Goal: Task Accomplishment & Management: Manage account settings

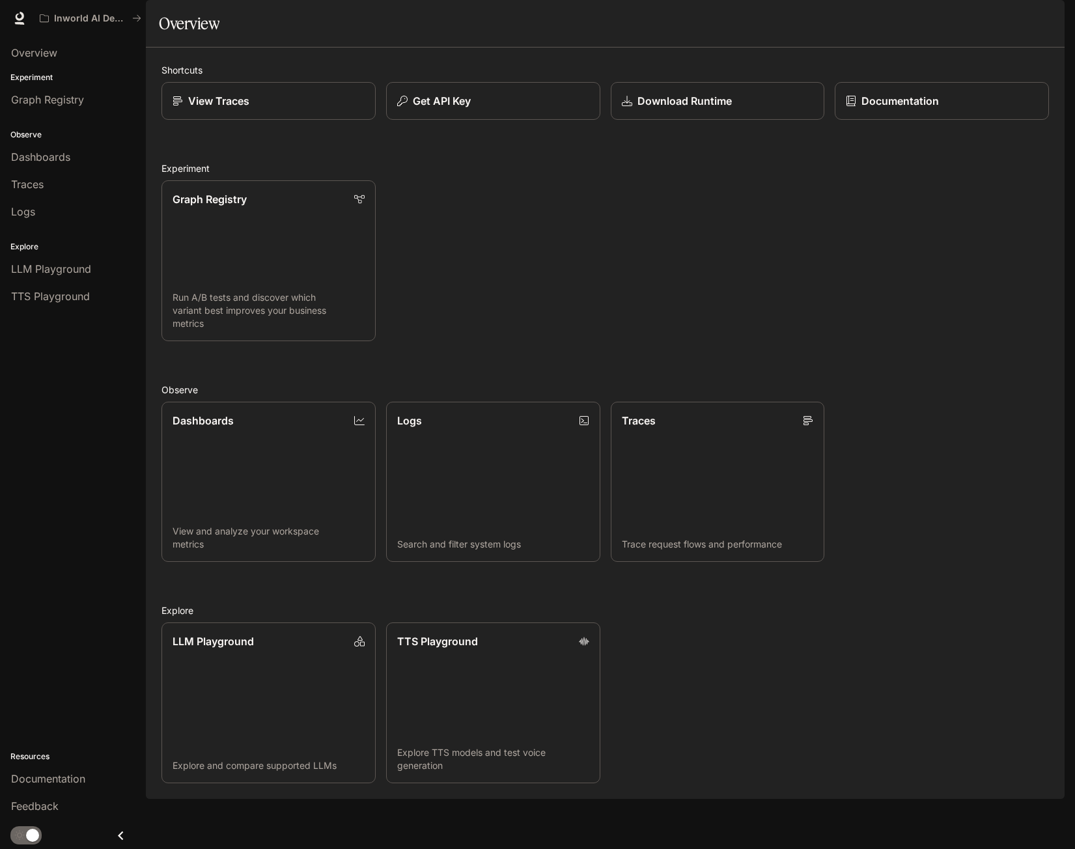
click at [1046, 14] on img "button" at bounding box center [1046, 18] width 18 height 18
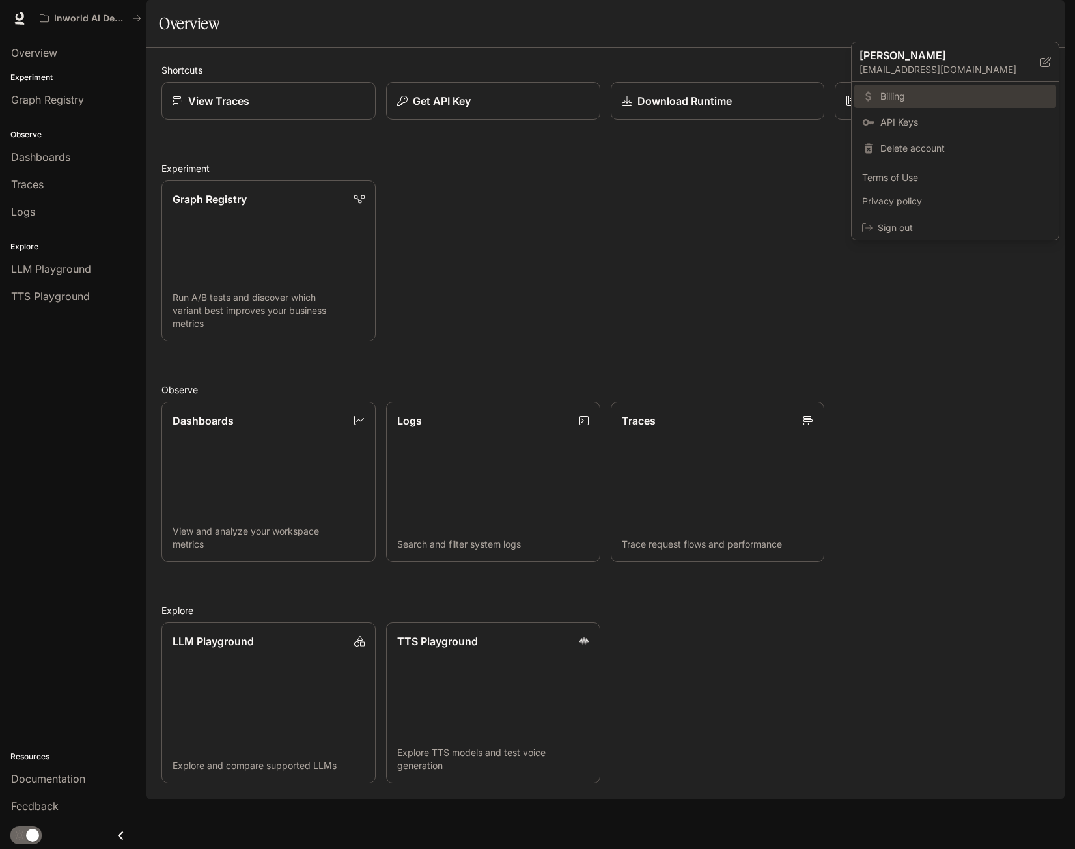
click at [888, 97] on span "Billing" at bounding box center [964, 96] width 168 height 13
